Goal: Task Accomplishment & Management: Complete application form

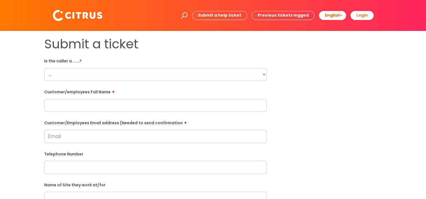
click at [79, 77] on select "... Citrus Customer Citrus Employee [DEMOGRAPHIC_DATA] Supplier" at bounding box center [155, 74] width 222 height 13
select select "Citrus Employee"
click at [44, 68] on select "... Citrus Customer Citrus Employee [DEMOGRAPHIC_DATA] Supplier" at bounding box center [155, 74] width 222 height 13
click at [113, 106] on input "text" at bounding box center [155, 105] width 222 height 13
paste input "[PERSON_NAME]"
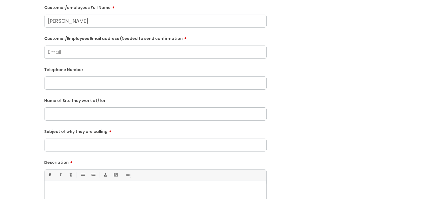
scroll to position [113, 0]
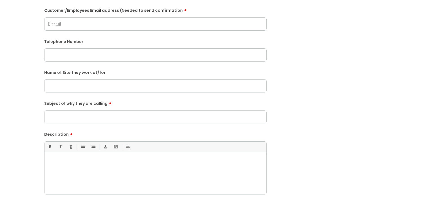
type input "[PERSON_NAME]"
click at [67, 164] on p at bounding box center [155, 162] width 213 height 5
click at [88, 175] on div "She is calling" at bounding box center [155, 175] width 222 height 39
click at [113, 170] on div "She is calling" at bounding box center [155, 175] width 222 height 39
click at [114, 171] on div "She is calling" at bounding box center [155, 175] width 222 height 39
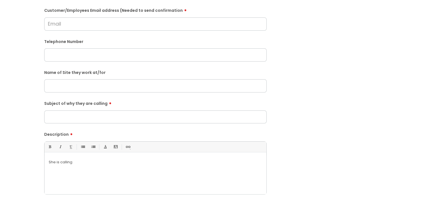
click at [84, 57] on input "text" at bounding box center [155, 54] width 222 height 13
paste input "07917311847"
type input "07917311847"
click at [91, 165] on div "She is calling" at bounding box center [155, 175] width 222 height 39
click at [88, 164] on p "She is calling" at bounding box center [155, 162] width 213 height 5
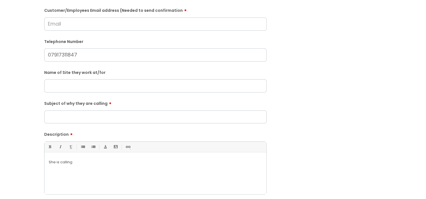
click at [85, 163] on p "She is calling" at bounding box center [155, 162] width 213 height 5
click at [90, 170] on p "She is calling as she is not having a good experience where she works, she does…" at bounding box center [155, 165] width 213 height 10
click at [84, 82] on input "text" at bounding box center [155, 85] width 222 height 13
paste input "Rothamstead Research Centr"
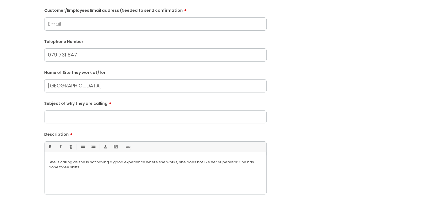
type input "[GEOGRAPHIC_DATA]"
click at [85, 119] on input "Subject of why they are calling" at bounding box center [155, 117] width 222 height 13
click at [128, 171] on div "She is calling as she is not having a good experience where she works, she does…" at bounding box center [155, 175] width 222 height 39
click at [59, 168] on p "She is calling as she is not having a good experience where she works, she does…" at bounding box center [155, 165] width 213 height 10
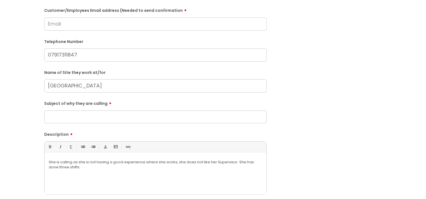
click at [86, 175] on div "She is calling as she is not having a good experience where she works, she does…" at bounding box center [155, 175] width 222 height 39
click at [88, 171] on div "She is calling as she is not having a good experience where she works, she does…" at bounding box center [155, 175] width 222 height 39
click at [92, 167] on p "She is calling as she is not having a good experience where she works, she does…" at bounding box center [155, 165] width 213 height 10
click at [96, 162] on p "She is calling as she is not having a good experience where she works, she does…" at bounding box center [155, 165] width 213 height 10
click at [97, 162] on p "She is calling as she is not having a good experience where she works, she does…" at bounding box center [155, 165] width 213 height 10
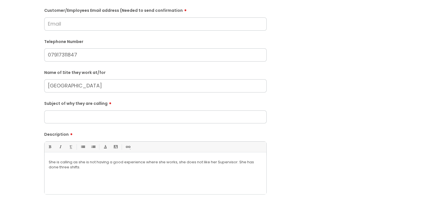
click at [100, 171] on div "She is calling as she is not having a good experience where she works, she does…" at bounding box center [155, 175] width 222 height 39
click at [115, 169] on p "She is calling as she is not having a good experience where she works, she does…" at bounding box center [155, 165] width 213 height 10
click at [137, 167] on p "She is calling as she is not having a good experience where she works, she does…" at bounding box center [155, 165] width 213 height 10
click at [125, 122] on input "Subject of why they are calling" at bounding box center [155, 117] width 222 height 13
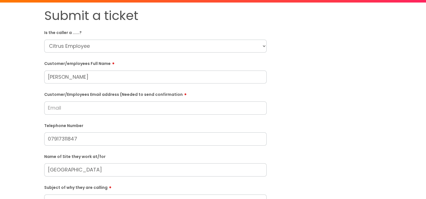
scroll to position [28, 0]
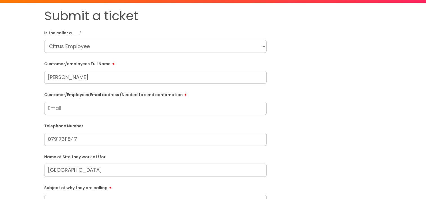
click at [118, 103] on input "Customer/Employees Email address (Needed to send confirmation" at bounding box center [155, 108] width 222 height 13
click at [118, 107] on input "Customer/Employees Email address (Needed to send confirmation" at bounding box center [155, 108] width 222 height 13
paste input "[EMAIL_ADDRESS][DOMAIN_NAME]"
type input "[EMAIL_ADDRESS][DOMAIN_NAME]"
click at [80, 91] on label "Customer/Employees Email address (Needed to send confirmation" at bounding box center [155, 94] width 222 height 7
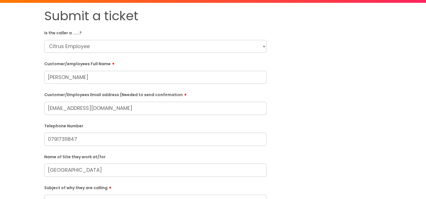
click at [80, 102] on input "[EMAIL_ADDRESS][DOMAIN_NAME]" at bounding box center [155, 108] width 222 height 13
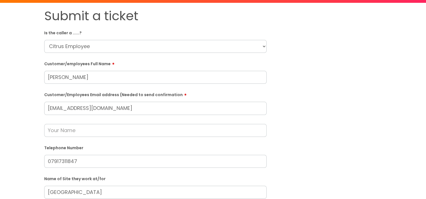
click at [85, 133] on input "text" at bounding box center [155, 130] width 222 height 13
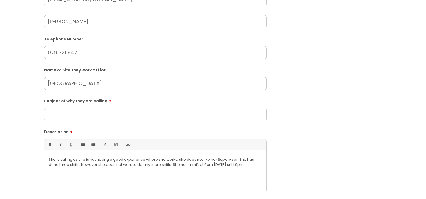
scroll to position [141, 0]
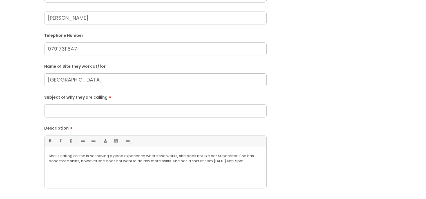
type input "[PERSON_NAME]"
click at [136, 177] on div "She is calling as she is not having a good experience where she works, she does…" at bounding box center [155, 168] width 222 height 39
click at [216, 172] on div "She is calling as she is not having a good experience where she works, she does…" at bounding box center [155, 168] width 222 height 39
click at [241, 167] on div "She is calling as she is not having a good experience where she works, she does…" at bounding box center [155, 168] width 222 height 39
click at [62, 111] on input "Subject of why they are calling" at bounding box center [155, 110] width 222 height 13
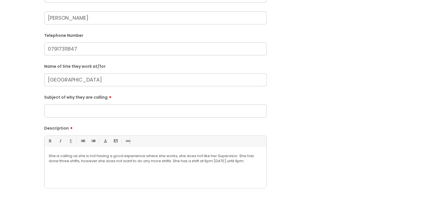
click at [62, 111] on input "Subject of why they are calling" at bounding box center [155, 110] width 222 height 13
click at [195, 174] on div "She is calling as she is not having a good experience where she works, she does…" at bounding box center [155, 168] width 222 height 39
click at [82, 115] on input "Subject of why they are calling" at bounding box center [155, 110] width 222 height 13
click at [69, 110] on input "Subject of why they are calling" at bounding box center [155, 110] width 222 height 13
type input "n"
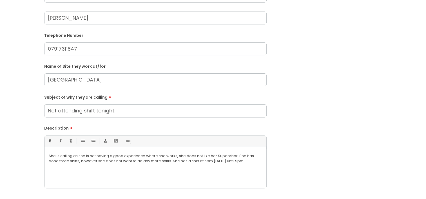
click at [107, 111] on input "Not attending shift tonight." at bounding box center [155, 110] width 222 height 13
type input "Not attending shift tonight."
click at [123, 113] on input "Not attending shift tonight." at bounding box center [155, 110] width 222 height 13
drag, startPoint x: 122, startPoint y: 112, endPoint x: 45, endPoint y: 115, distance: 77.4
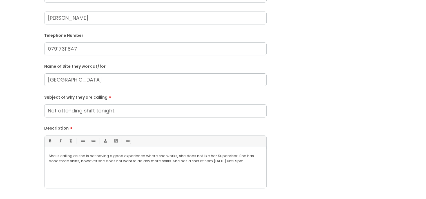
click at [45, 115] on input "Not attending shift tonight." at bounding box center [155, 110] width 222 height 13
click at [98, 120] on form "Is the caller a ......? ... Citrus Customer Citrus Employee [DEMOGRAPHIC_DATA] …" at bounding box center [155, 74] width 222 height 317
drag, startPoint x: 118, startPoint y: 111, endPoint x: 48, endPoint y: 114, distance: 70.7
click at [48, 114] on input "Not attending shift tonight." at bounding box center [155, 110] width 222 height 13
click at [73, 156] on p "She is calling as she is not having a good experience where she works, she does…" at bounding box center [155, 159] width 213 height 10
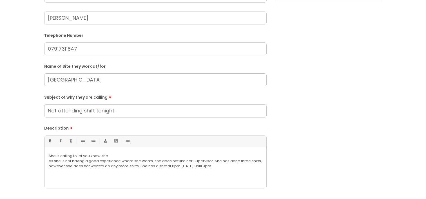
click at [114, 156] on p "She is calling to let you know she" at bounding box center [155, 156] width 213 height 5
drag, startPoint x: 149, startPoint y: 81, endPoint x: 35, endPoint y: 80, distance: 114.5
click at [35, 80] on div "Submit a ticket Is the caller a ......? ... Citrus Customer Citrus Employee [DE…" at bounding box center [213, 69] width 414 height 346
click at [187, 154] on p "She is calling to let you know she will not being doing anymore shifts at" at bounding box center [155, 156] width 213 height 5
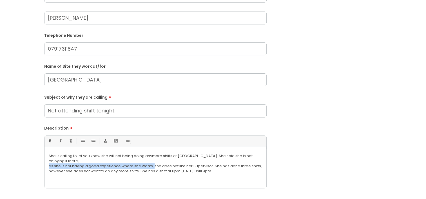
drag, startPoint x: 150, startPoint y: 166, endPoint x: 48, endPoint y: 167, distance: 101.9
click at [48, 167] on div "She is calling to let you know she will not being doing anymore shifts at [GEOG…" at bounding box center [155, 168] width 222 height 39
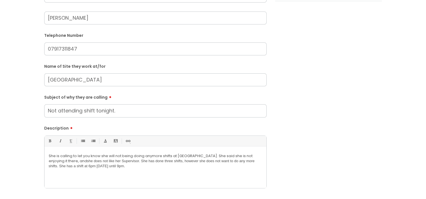
click at [176, 162] on span "she does not like her Supervisor. She has done three shifts, however she does n…" at bounding box center [152, 163] width 206 height 9
click at [199, 168] on p "She is calling to let you know she will not being doing anymore shifts at [GEOG…" at bounding box center [155, 161] width 213 height 15
click at [198, 165] on p "She is calling to let you know she will not being doing anymore shifts at [GEOG…" at bounding box center [155, 161] width 213 height 15
click at [224, 165] on p "She is calling to let you know she will not being doing anymore shifts at [GEOG…" at bounding box center [155, 161] width 213 height 15
click at [229, 165] on p "She is calling to let you know she will not being doing anymore shifts at [GEOG…" at bounding box center [155, 161] width 213 height 15
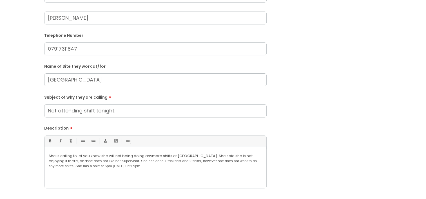
click at [150, 167] on p "She is calling to let you know she will not being doing anymore shifts at [GEOG…" at bounding box center [155, 161] width 213 height 15
click at [118, 168] on span "pm [DATE] until 9pm." at bounding box center [124, 166] width 35 height 4
click at [141, 167] on span "pm [DATE] until 9pm." at bounding box center [124, 166] width 35 height 4
click at [91, 174] on p "She is calling to let you know she will not being doing anymore shifts at [GEOG…" at bounding box center [155, 164] width 213 height 20
click at [101, 163] on p "She is calling to let you know she will not being doing anymore shifts at [GEOG…" at bounding box center [155, 164] width 213 height 20
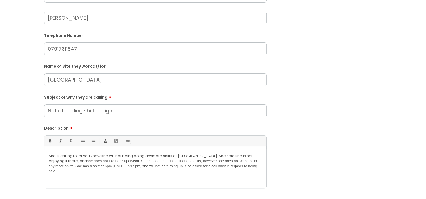
click at [100, 162] on span "she does not like her Supervisor. She has done 1 trial shift and 2 shifts, howe…" at bounding box center [153, 163] width 208 height 9
click at [102, 169] on p "She is calling to let you know she will not being doing anymore shifts at [GEOG…" at bounding box center [155, 161] width 213 height 15
click at [68, 168] on span "does not like her Supervisor. She has done 1 trial shift and 2 shifts, however …" at bounding box center [153, 163] width 208 height 9
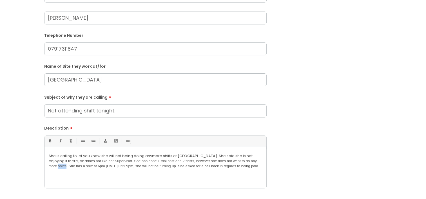
click at [68, 168] on span "does not like her Supervisor. She has done 1 trial shift and 2 shifts, however …" at bounding box center [153, 163] width 208 height 9
click at [73, 171] on div "She is calling to let you know she will not being doing anymore shifts at [GEOG…" at bounding box center [155, 168] width 222 height 39
click at [80, 169] on p "She is calling to let you know she will not being doing anymore shifts at [GEOG…" at bounding box center [155, 161] width 213 height 15
click at [98, 168] on span "pm [DATE] until 9pm, she will not be turning up. She asked for a call back in r…" at bounding box center [169, 166] width 159 height 4
click at [119, 167] on span "pm [DATE] until 9pm, she will not be turning up. She asked for a call back in r…" at bounding box center [169, 166] width 159 height 4
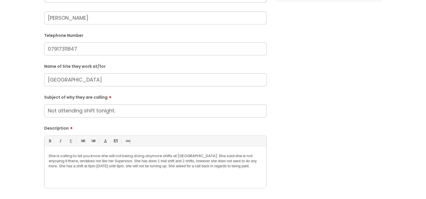
drag, startPoint x: 258, startPoint y: 169, endPoint x: 73, endPoint y: 151, distance: 186.0
click at [73, 151] on div "She is calling to let you know she will not being doing anymore shifts at [GEOG…" at bounding box center [155, 168] width 222 height 39
copy p "to let you know she will not being doing anymore shifts at [GEOGRAPHIC_DATA]. S…"
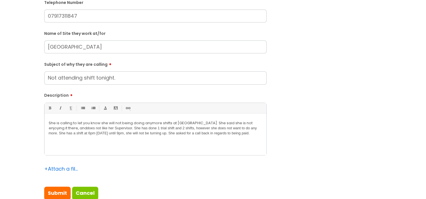
scroll to position [225, 0]
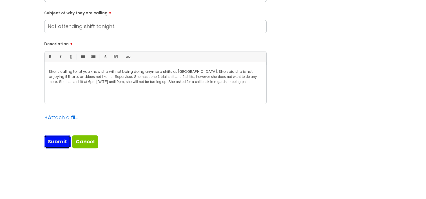
click at [61, 144] on input "Submit" at bounding box center [57, 141] width 26 height 13
type input "Please Wait..."
